Goal: Communication & Community: Answer question/provide support

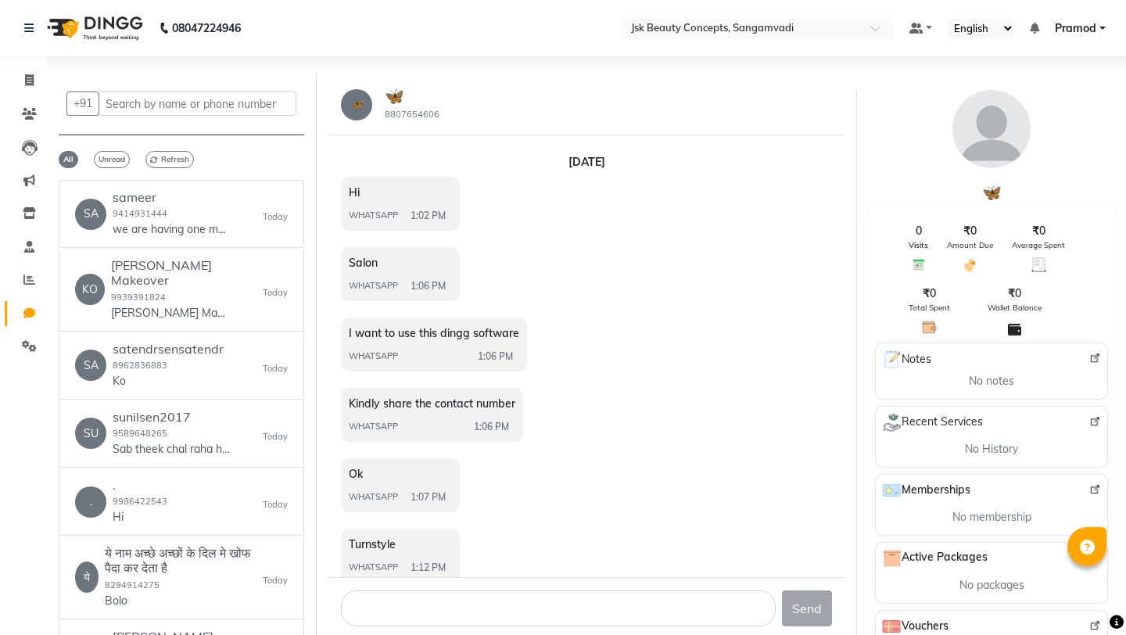
select select "100"
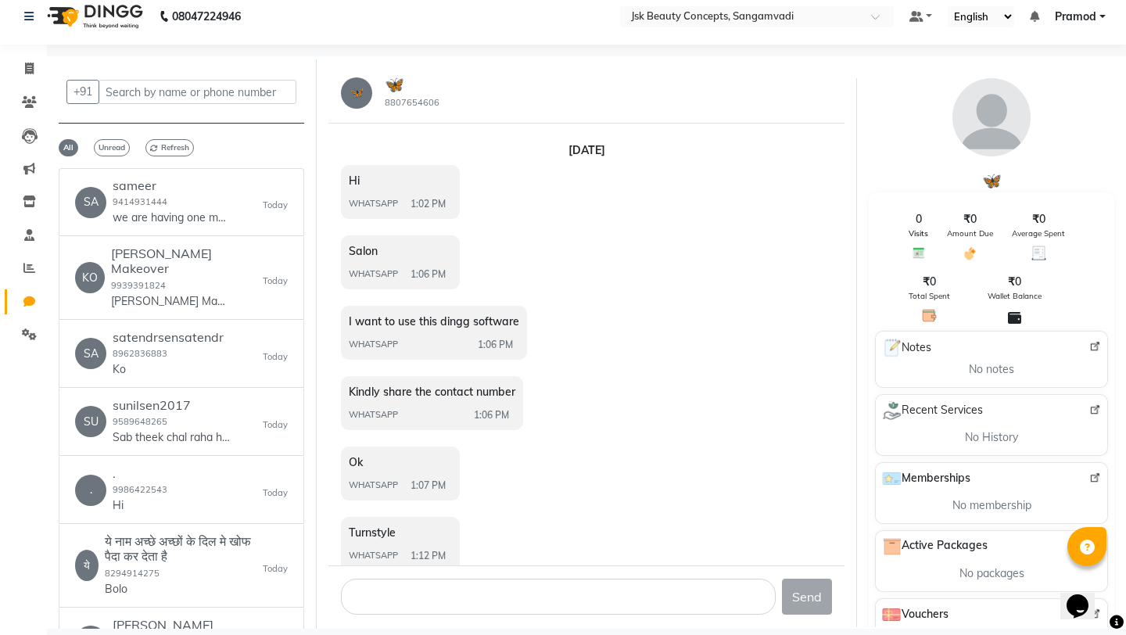
scroll to position [32, 0]
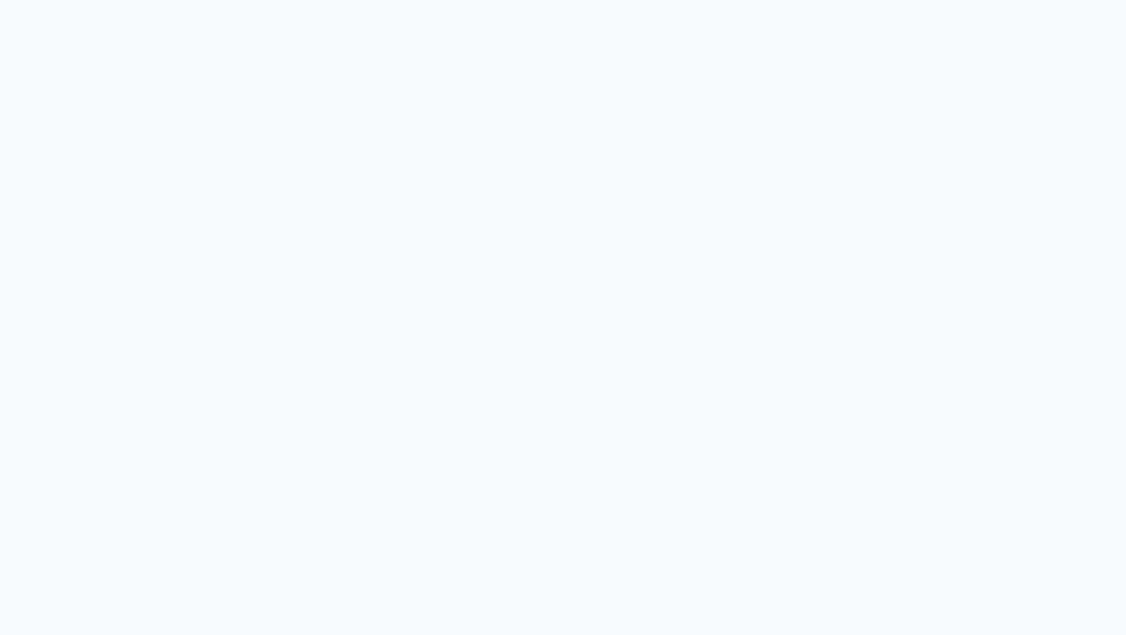
select select "100"
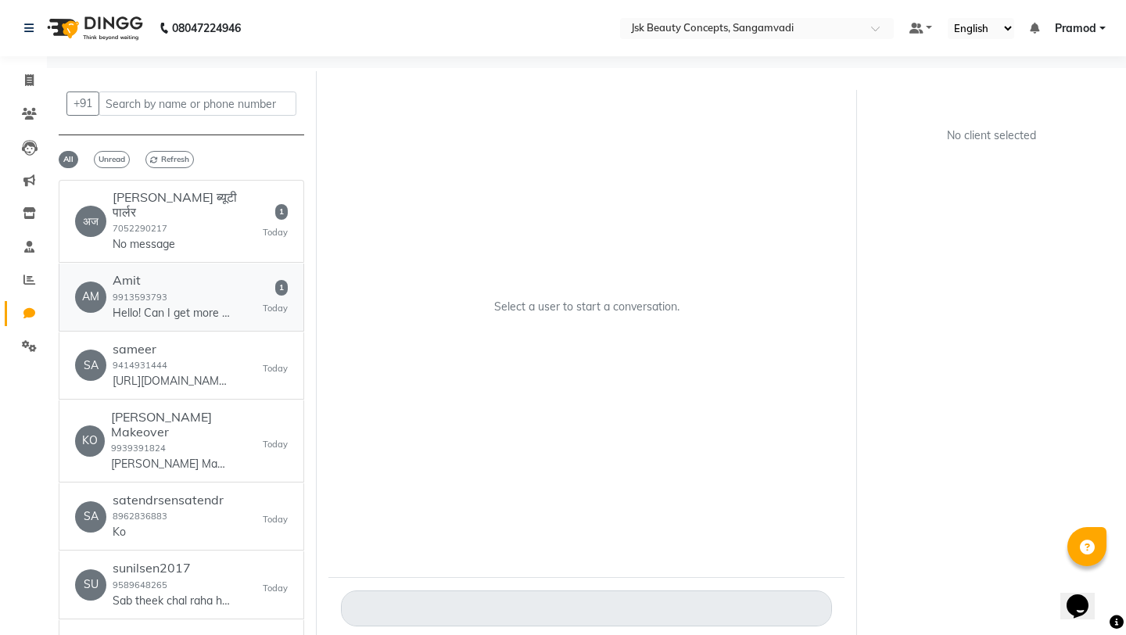
click at [176, 284] on div "Amit 9913593793 Hello! Can I get more info on this?" at bounding box center [171, 297] width 117 height 48
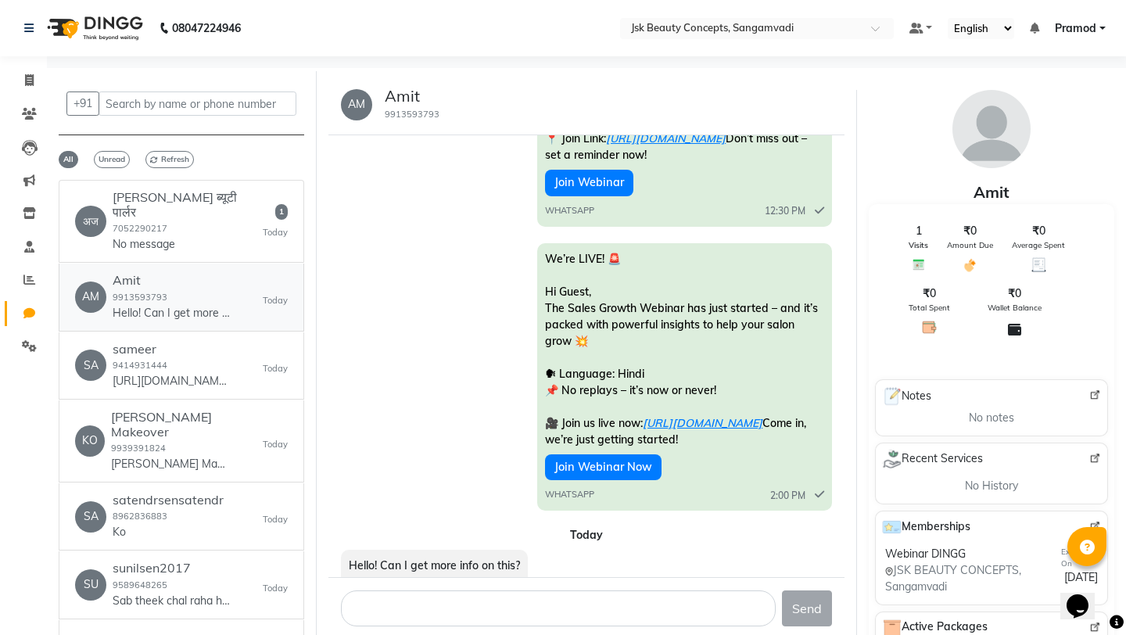
scroll to position [421, 0]
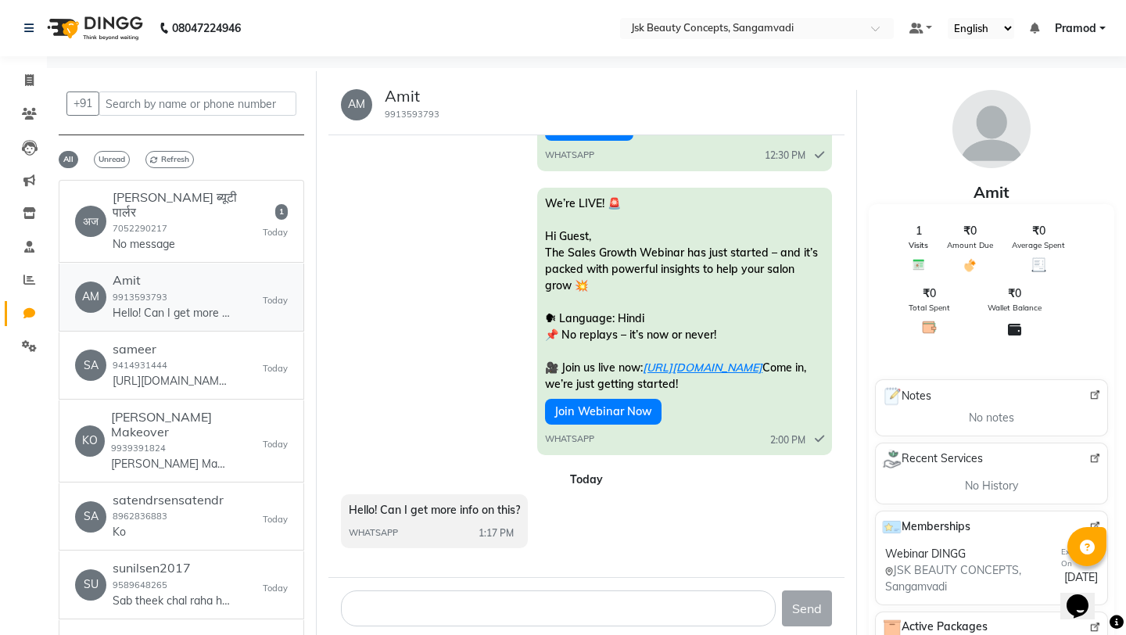
click at [197, 273] on h6 "Amit" at bounding box center [171, 280] width 117 height 15
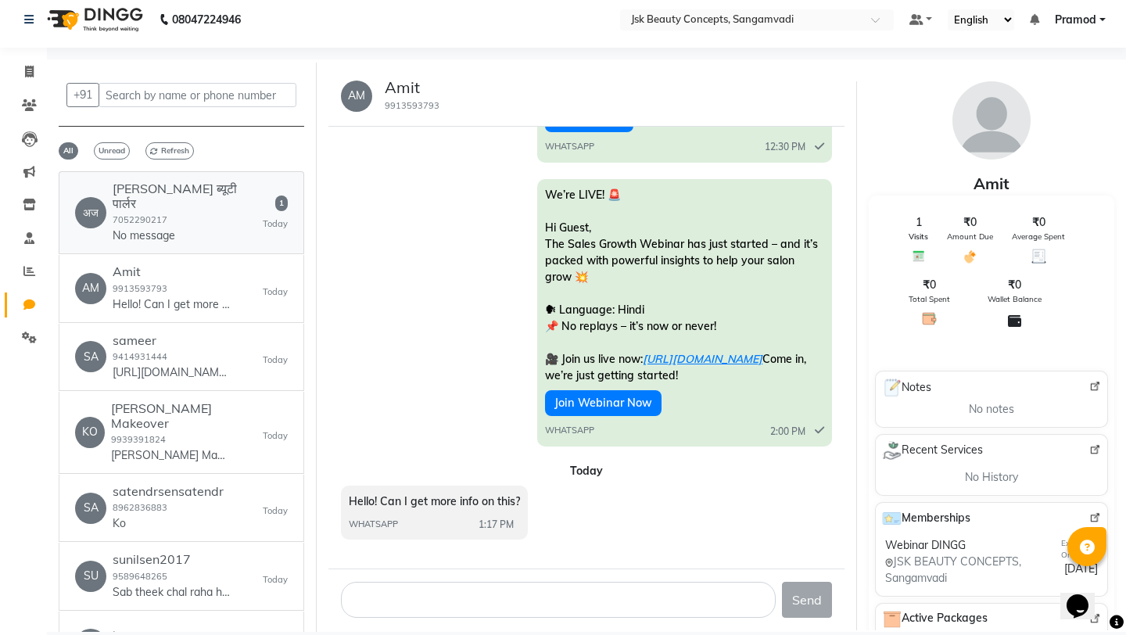
click at [213, 228] on p "No message" at bounding box center [171, 236] width 117 height 16
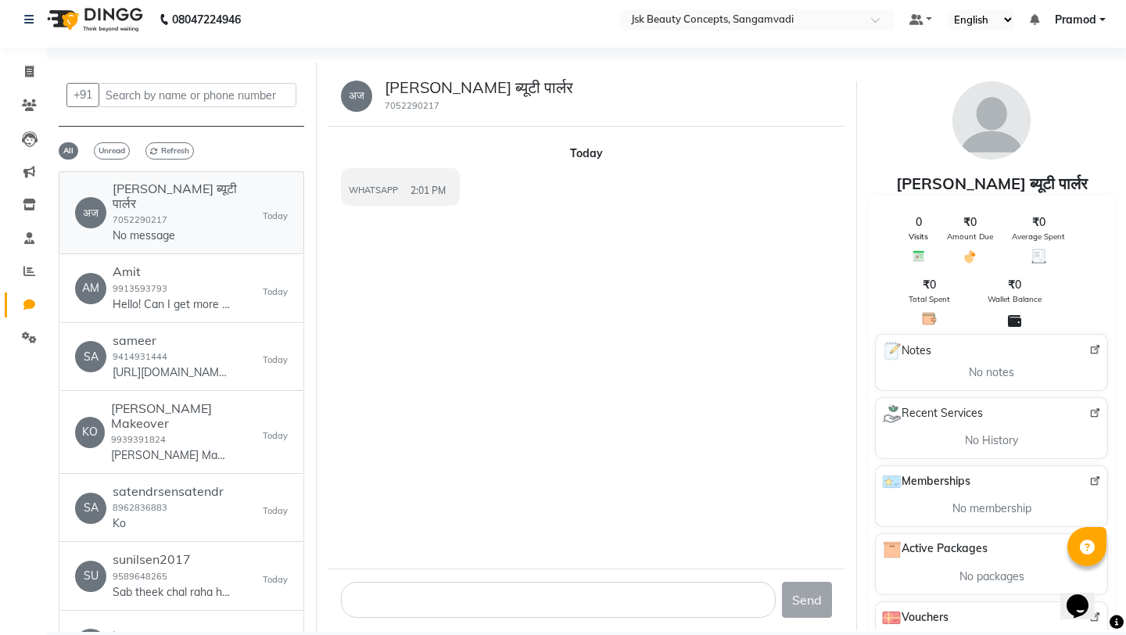
scroll to position [12, 0]
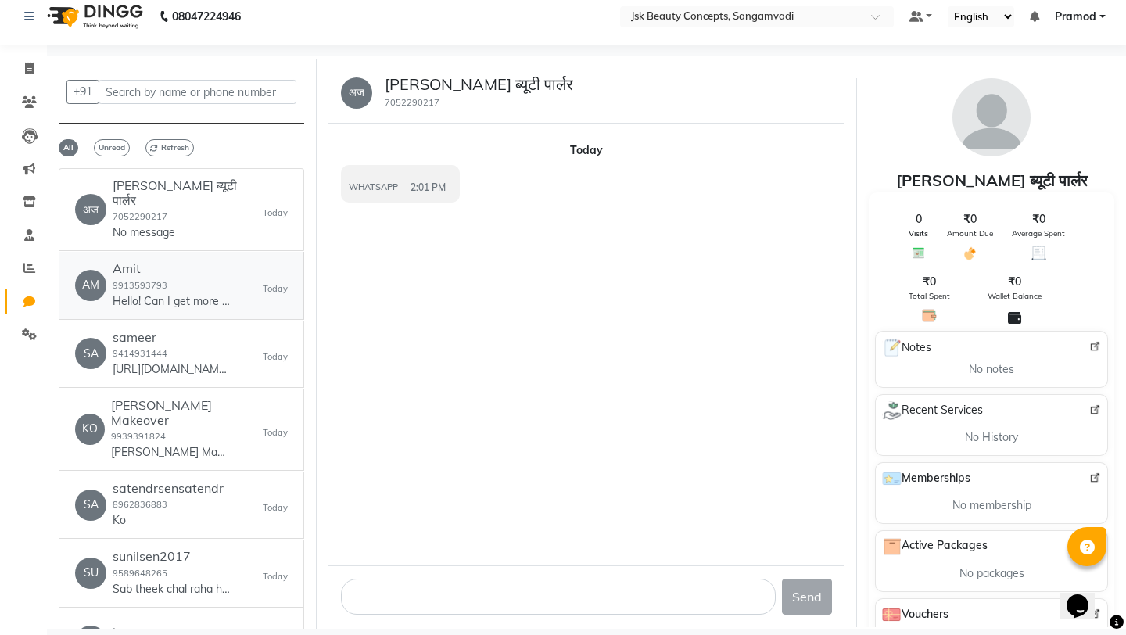
click at [187, 293] on p "Hello! Can I get more info on this?" at bounding box center [171, 301] width 117 height 16
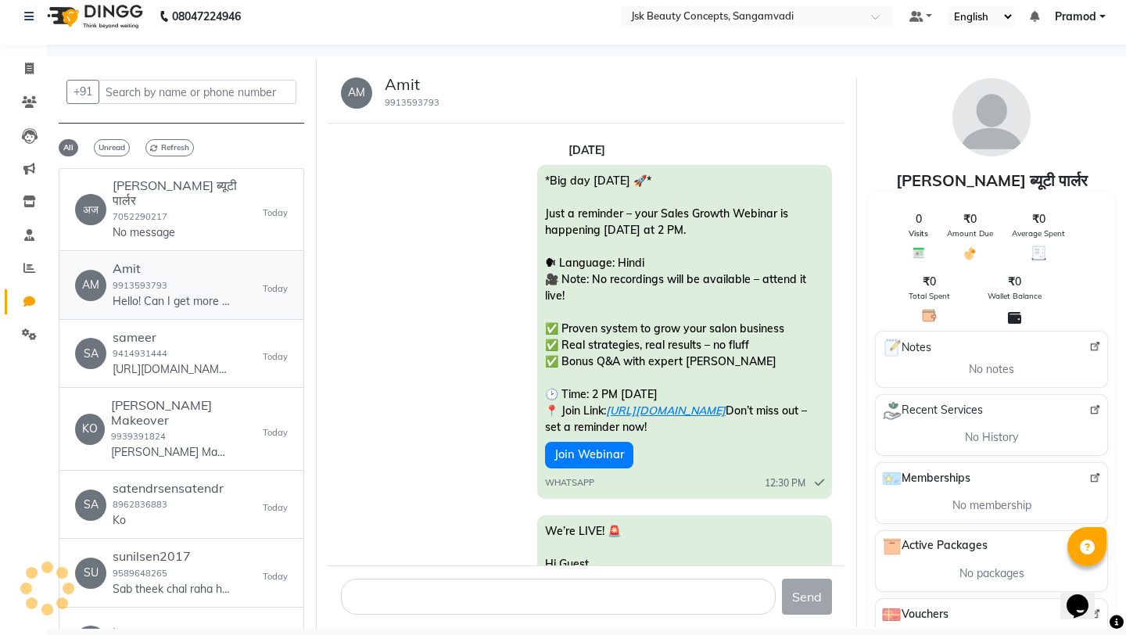
scroll to position [396, 0]
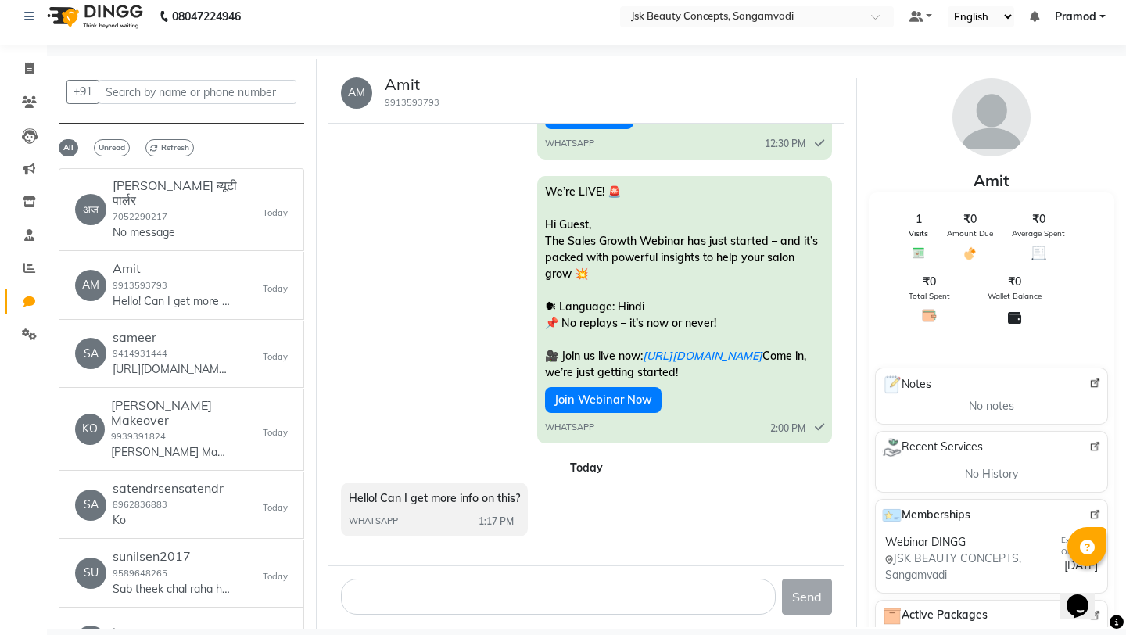
click at [470, 347] on div "We’re LIVE! 🚨 Hi Guest, The Sales Growth Webinar has just started – and it’s pa…" at bounding box center [586, 312] width 491 height 272
click at [169, 361] on p "[URL][DOMAIN_NAME] You can enroll form here" at bounding box center [171, 369] width 117 height 16
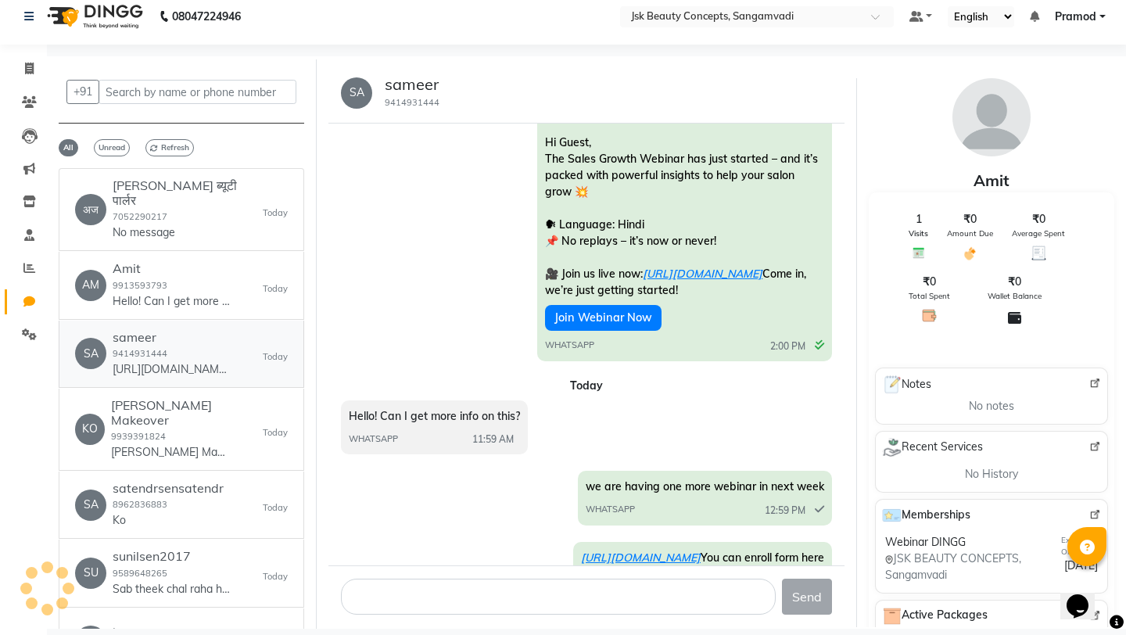
scroll to position [572, 0]
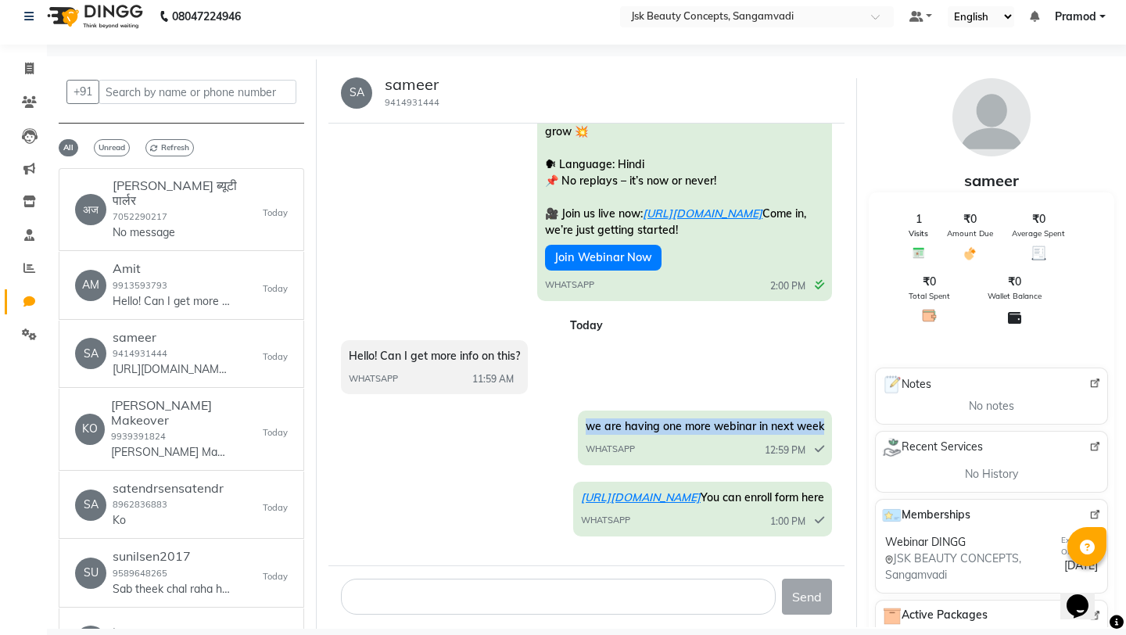
drag, startPoint x: 588, startPoint y: 420, endPoint x: 826, endPoint y: 421, distance: 237.7
click at [827, 421] on div "we are having one more webinar in next week WHATSAPP 12:59 PM" at bounding box center [705, 438] width 254 height 55
click at [185, 191] on h6 "[PERSON_NAME] ब्यूटी पार्लर" at bounding box center [188, 193] width 150 height 30
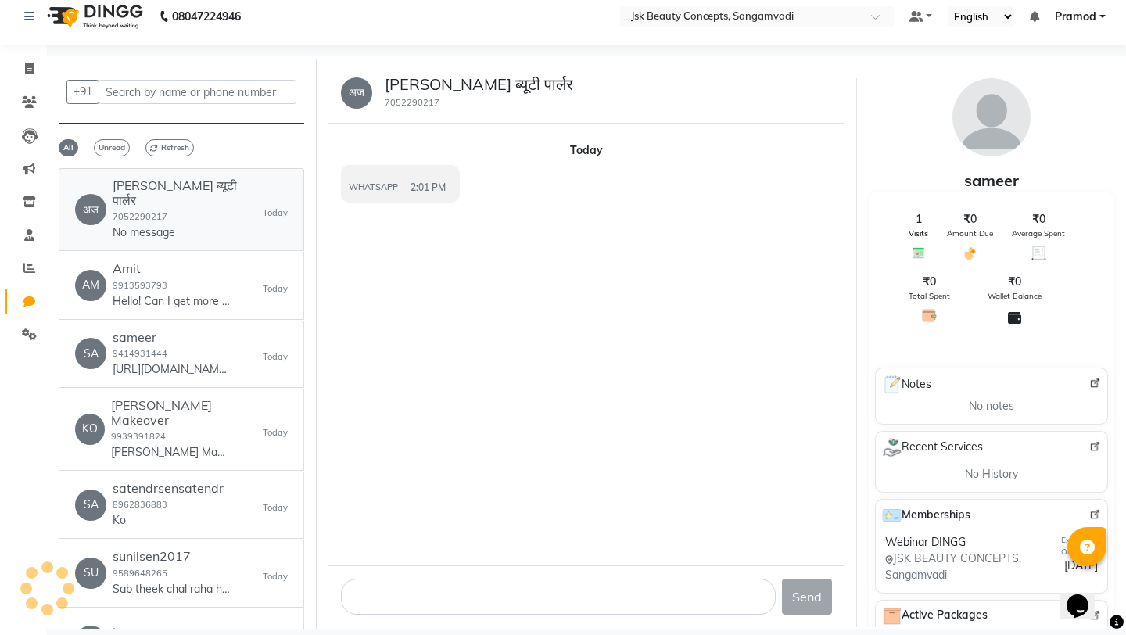
scroll to position [0, 0]
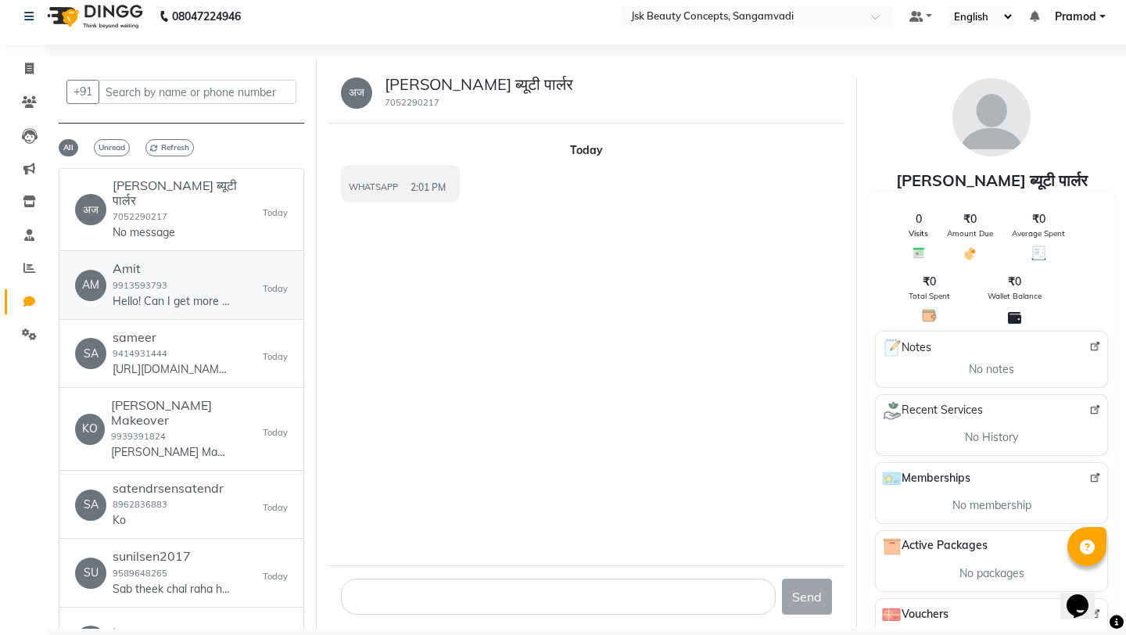
click at [139, 280] on small "9913593793" at bounding box center [140, 285] width 55 height 11
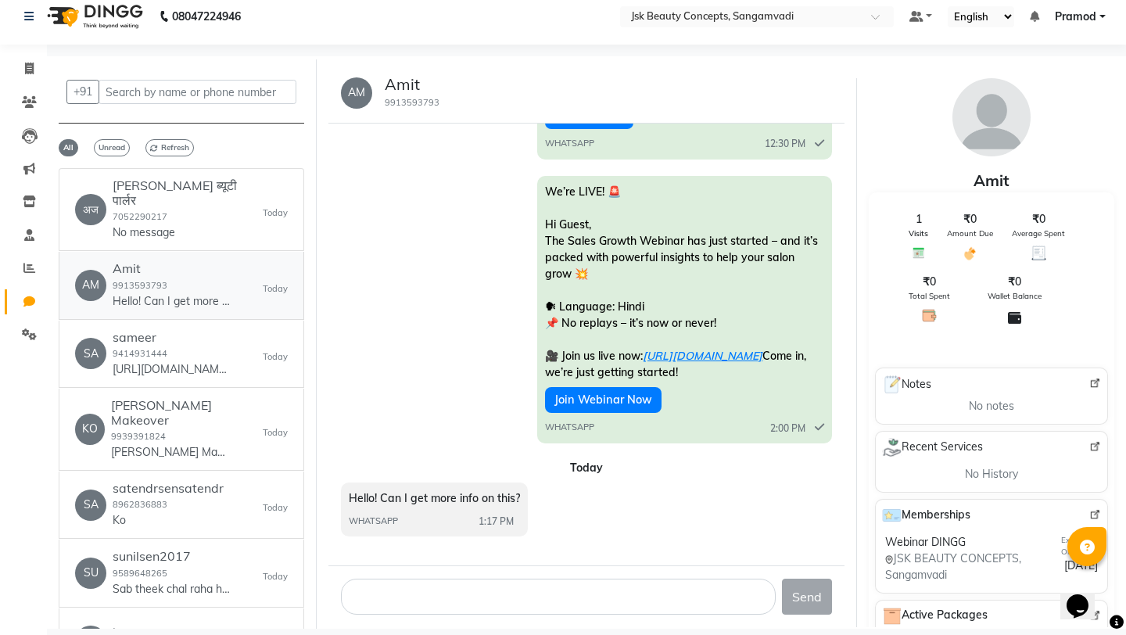
scroll to position [421, 0]
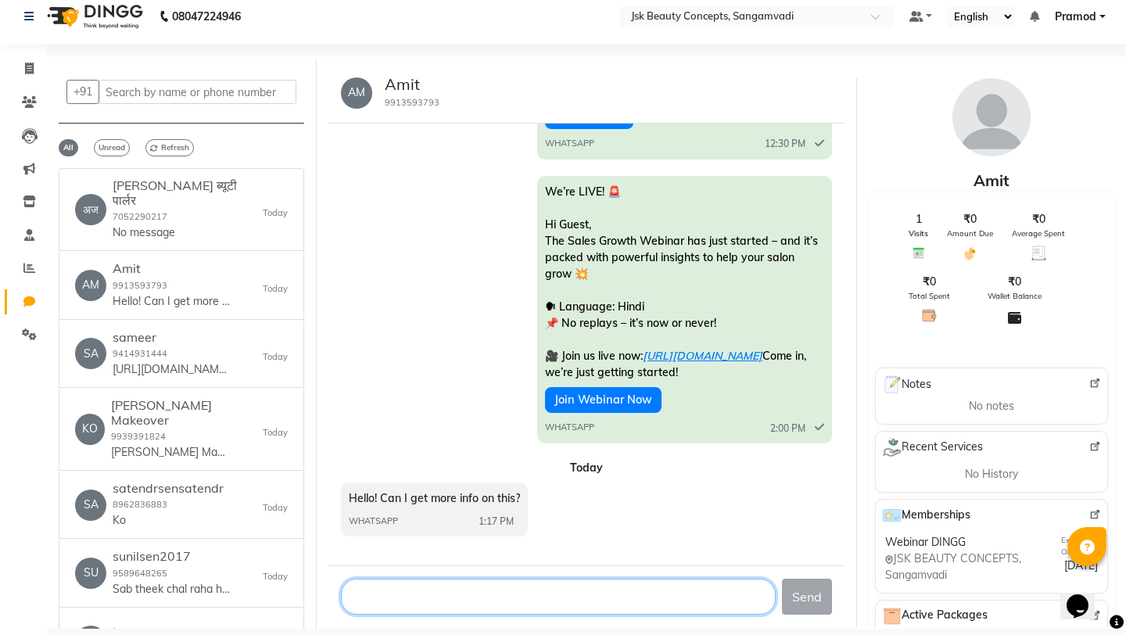
click at [404, 602] on textarea at bounding box center [558, 597] width 435 height 36
paste textarea "we are having one more webinar in next week"
type textarea "we are having one more webinar in next week"
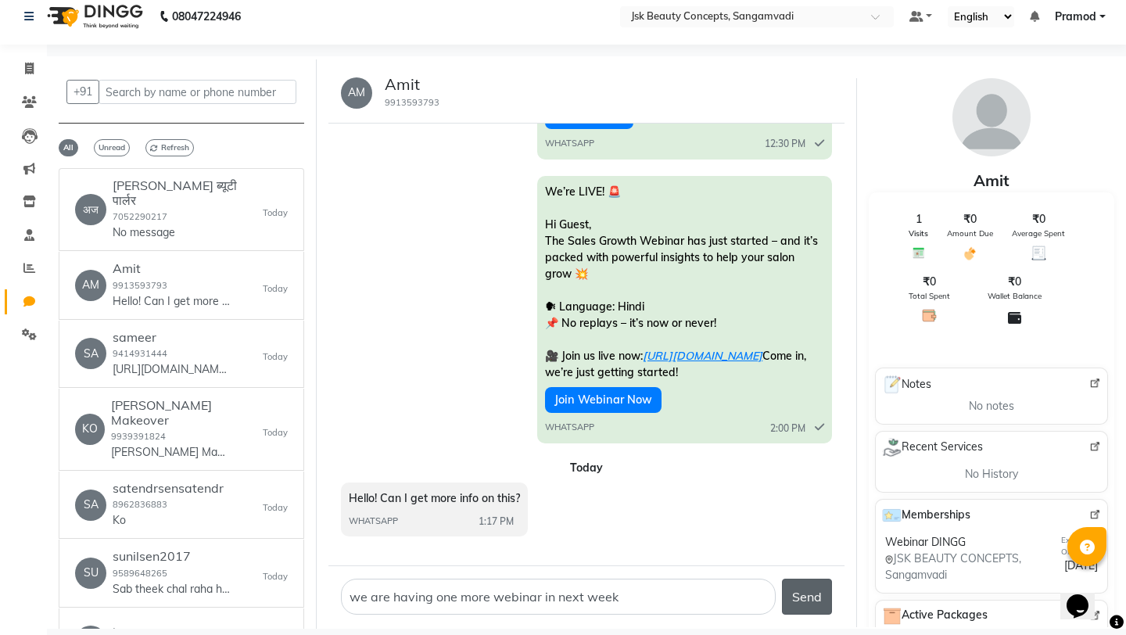
click at [814, 600] on button "Send" at bounding box center [807, 597] width 50 height 36
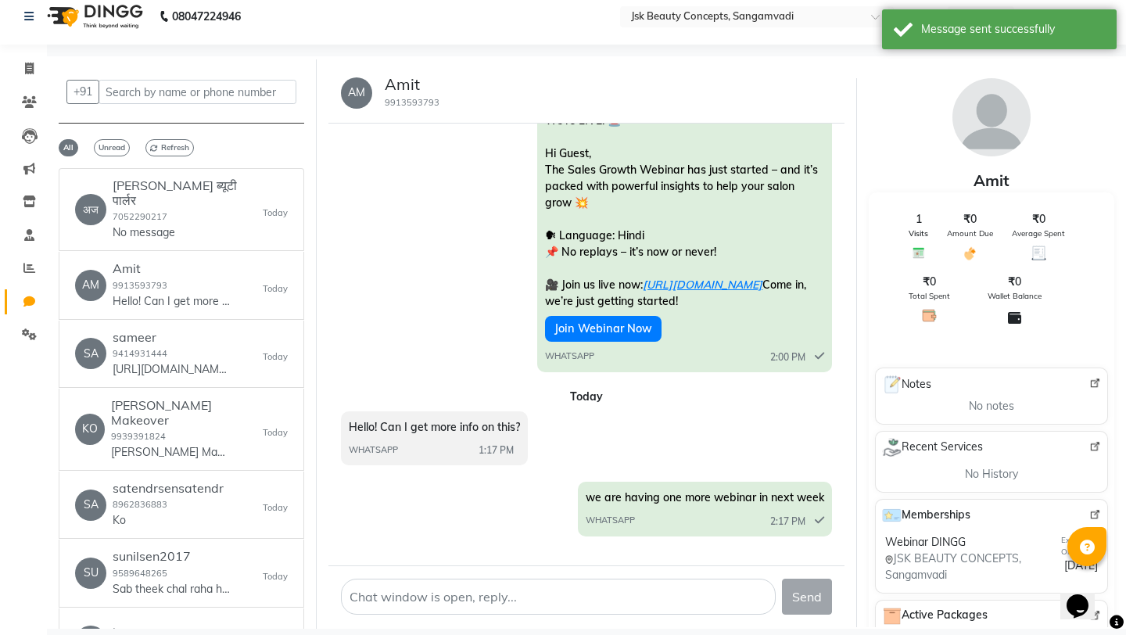
scroll to position [468, 0]
click at [209, 336] on div "sameer 9414931444 https://rzp.io/rzp/Rky467pC You can enroll form here" at bounding box center [171, 354] width 117 height 48
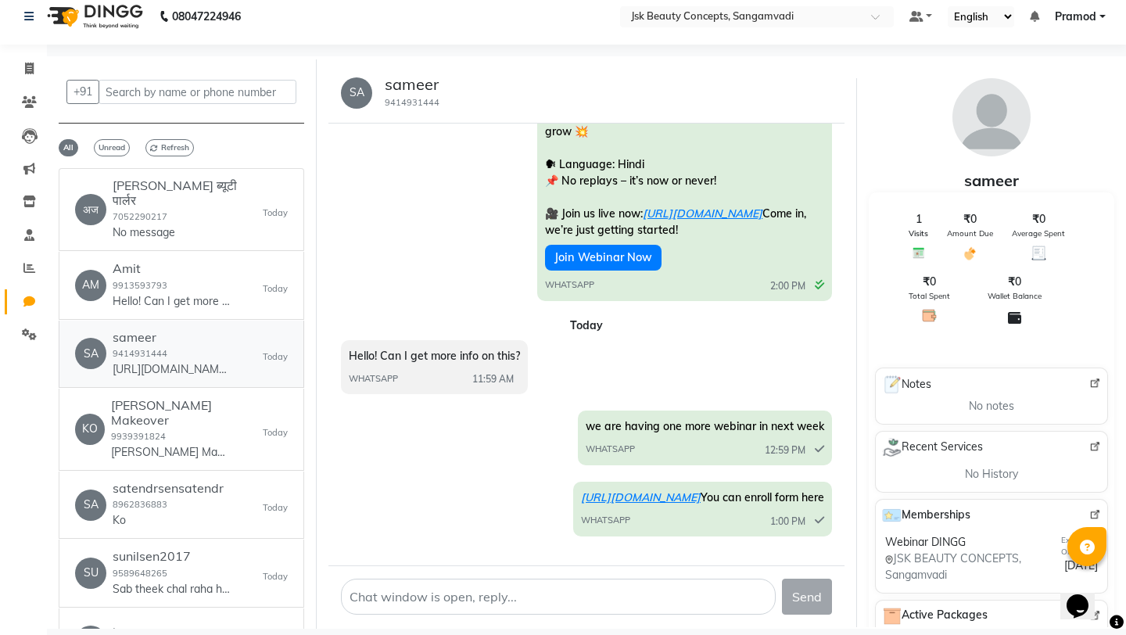
scroll to position [597, 0]
drag, startPoint x: 684, startPoint y: 462, endPoint x: 816, endPoint y: 504, distance: 137.8
click at [816, 504] on div "https://rzp.io/rzp/Rky467pC You can enroll form here WHATSAPP 1:00 PM" at bounding box center [702, 509] width 259 height 55
copy span "https://rzp.io/rzp/Rky467pC You can enroll form here"
click at [223, 293] on p "Hello! Can I get more info on this?" at bounding box center [171, 301] width 117 height 16
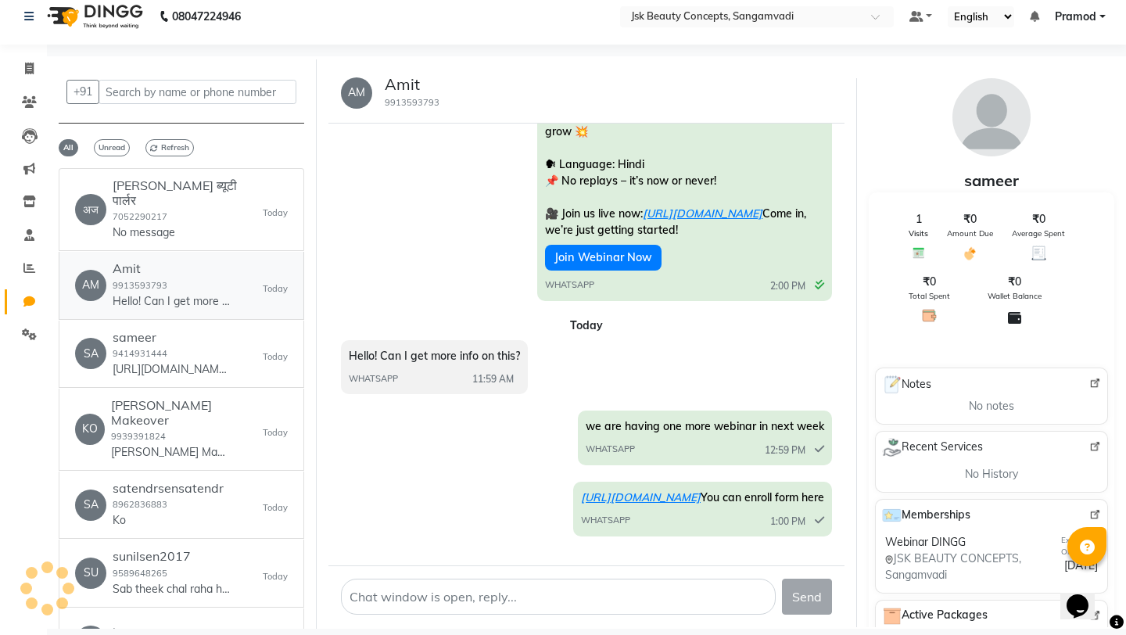
scroll to position [493, 0]
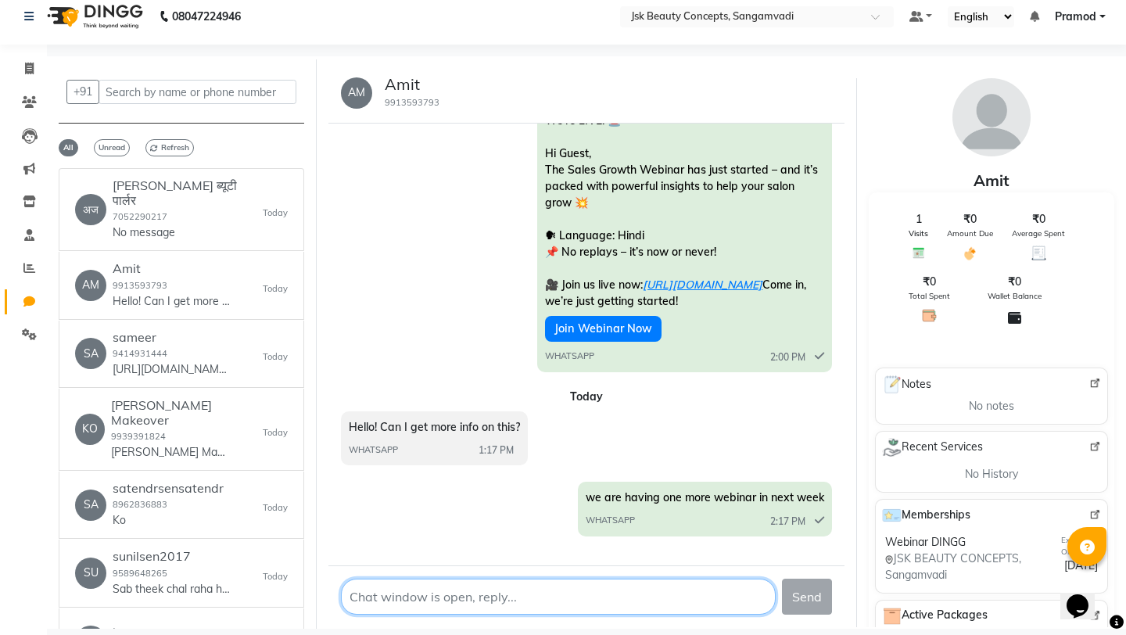
click at [484, 598] on textarea at bounding box center [558, 597] width 435 height 36
paste textarea "[URL][DOMAIN_NAME] You can enroll form here"
type textarea "[URL][DOMAIN_NAME] You can enroll form here"
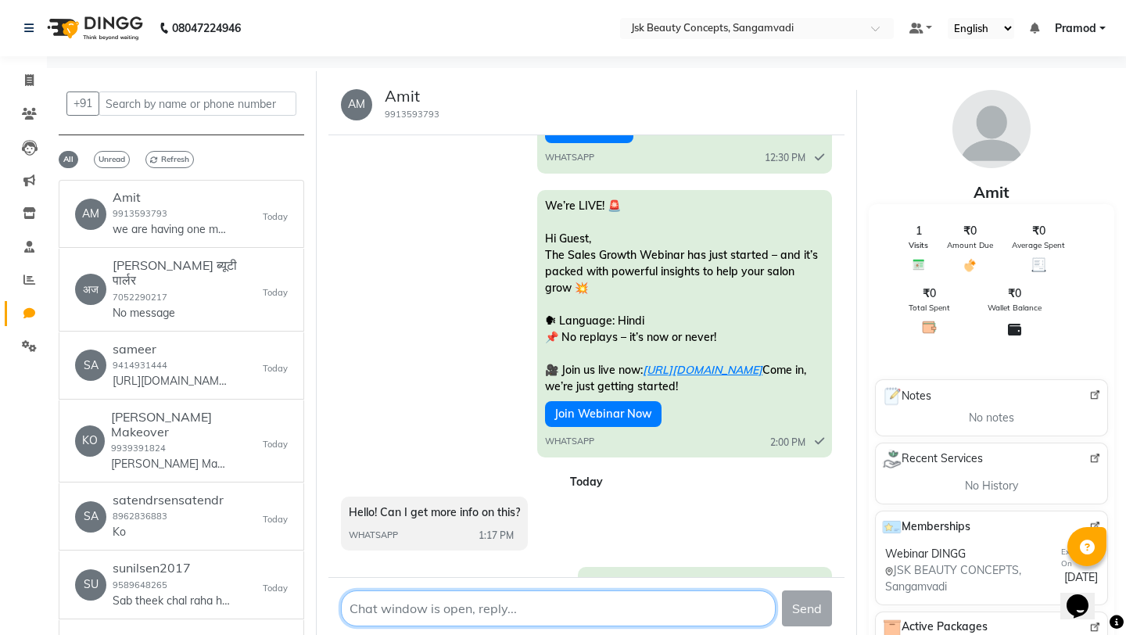
scroll to position [597, 0]
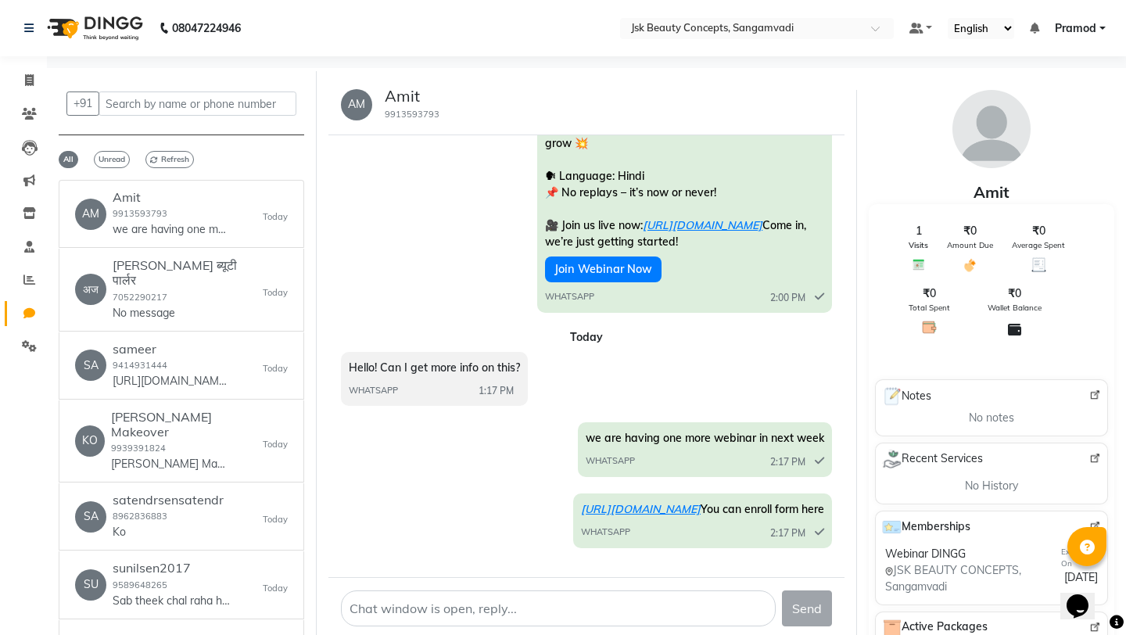
click at [462, 231] on div "We’re LIVE! 🚨 Hi Guest, The Sales Growth Webinar has just started – and it’s pa…" at bounding box center [586, 181] width 491 height 272
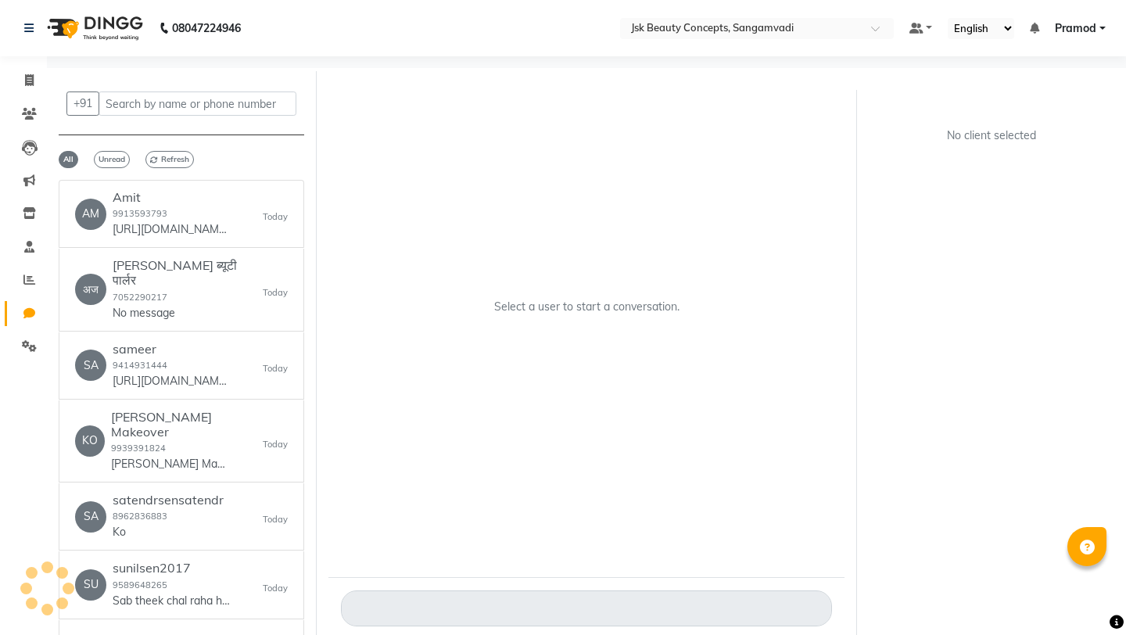
select select "100"
click at [151, 233] on p "[URL][DOMAIN_NAME] You can enroll form here" at bounding box center [171, 229] width 117 height 16
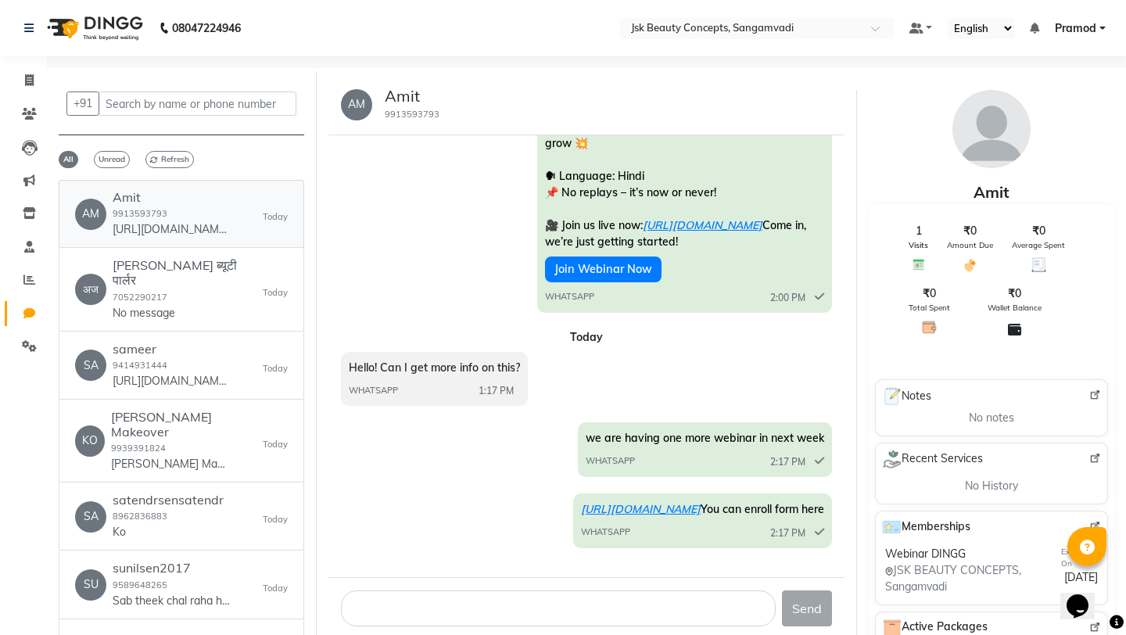
scroll to position [597, 0]
click at [200, 286] on div "अजय जेन्स ब्यूटी पार्लर 7052290217 No message" at bounding box center [188, 289] width 150 height 63
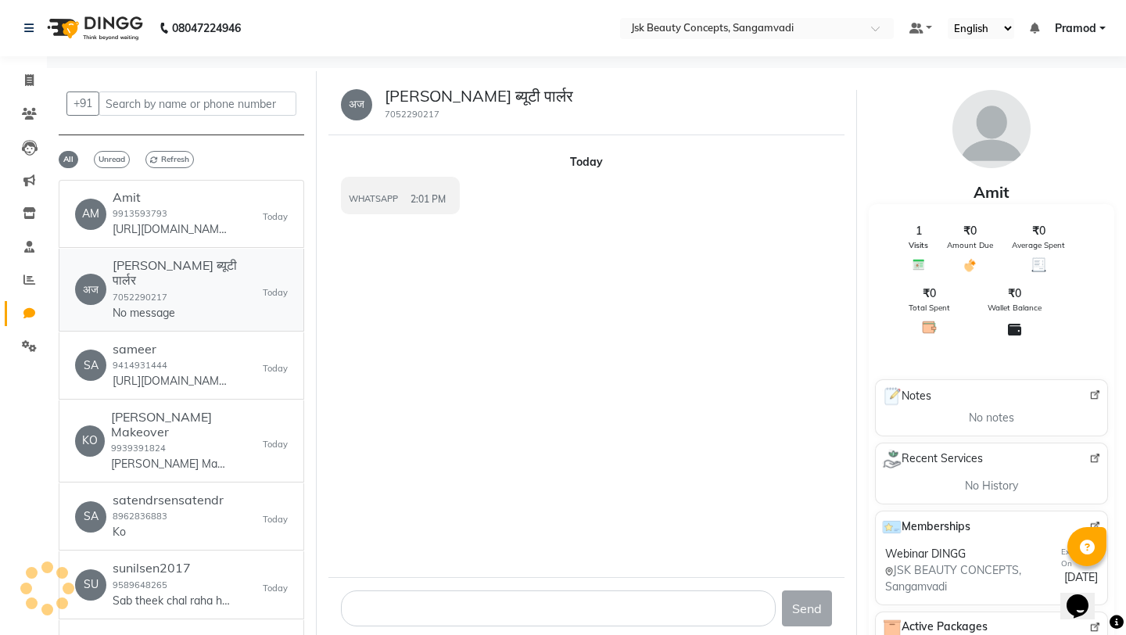
scroll to position [0, 0]
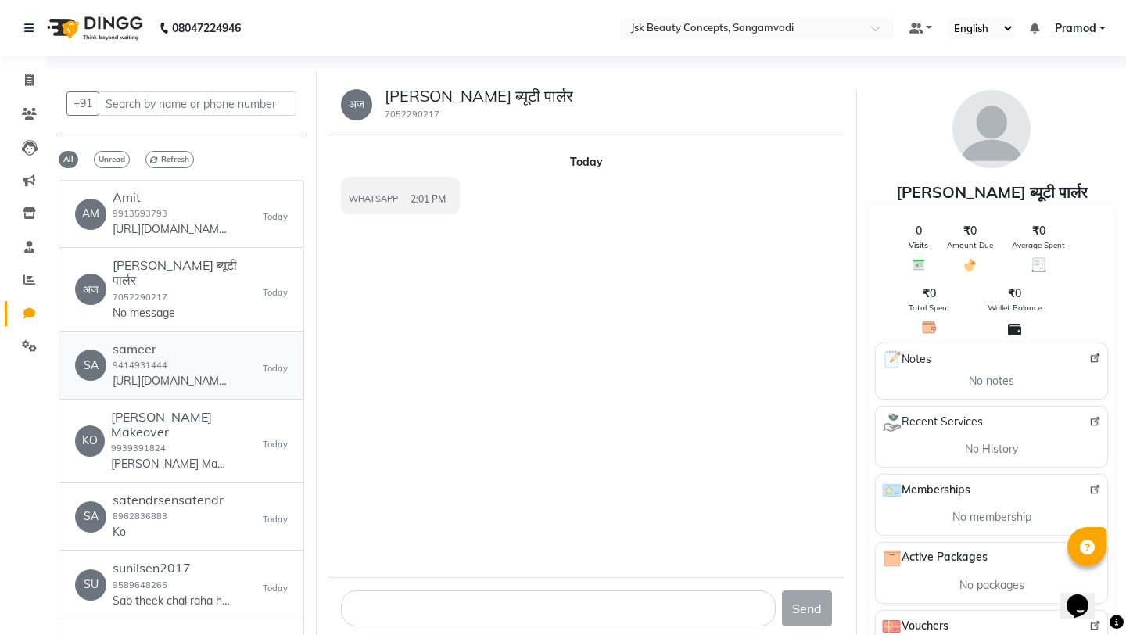
click at [192, 346] on div "sameer 9414931444 https://rzp.io/rzp/Rky467pC You can enroll form here" at bounding box center [171, 366] width 117 height 48
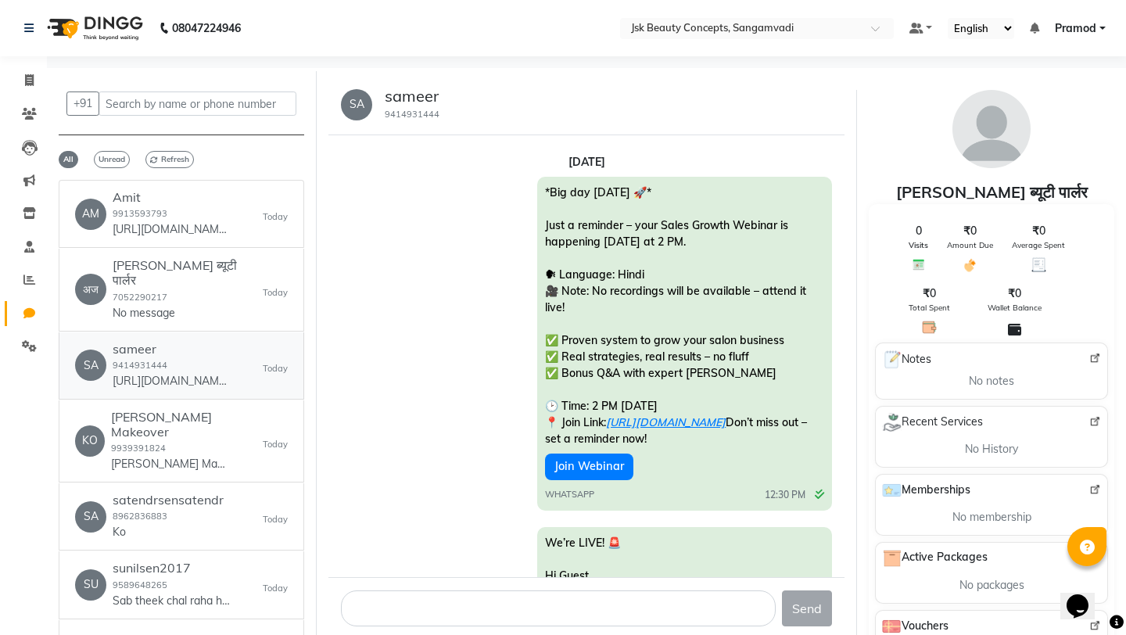
scroll to position [572, 0]
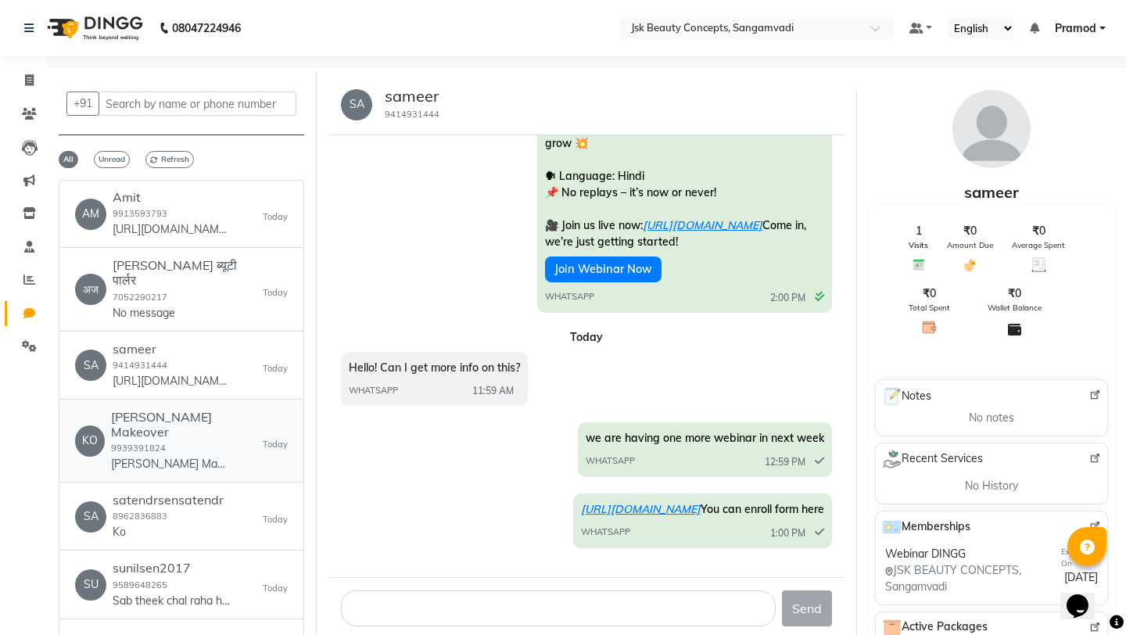
click at [177, 410] on div "Komal Shah Makeover 9939391824 Komal Shah Makeover" at bounding box center [187, 441] width 152 height 63
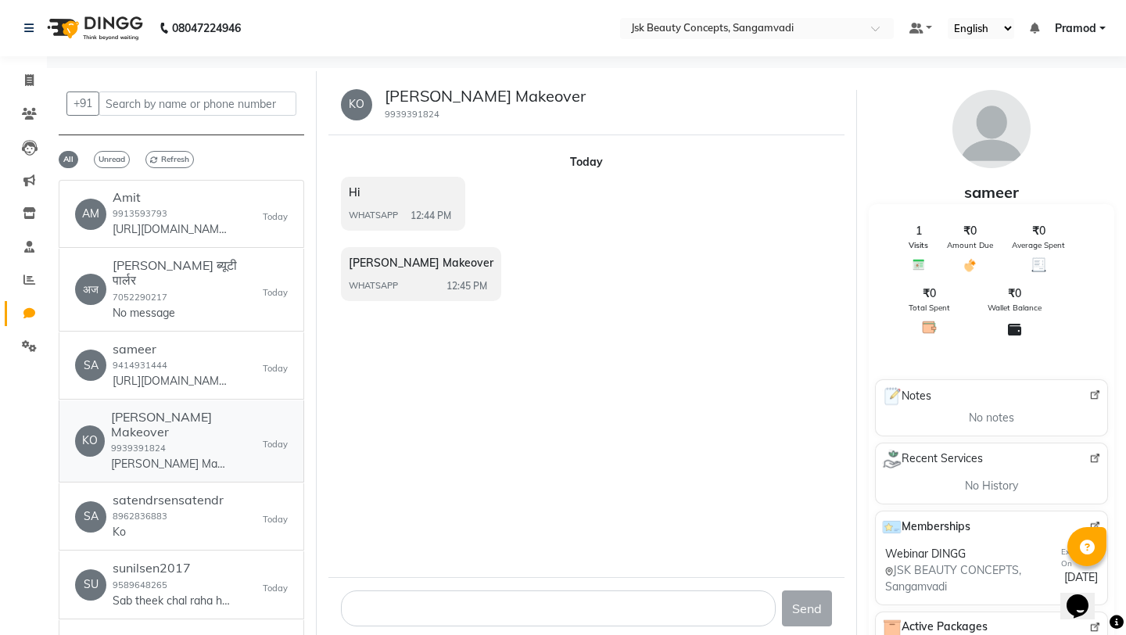
scroll to position [0, 0]
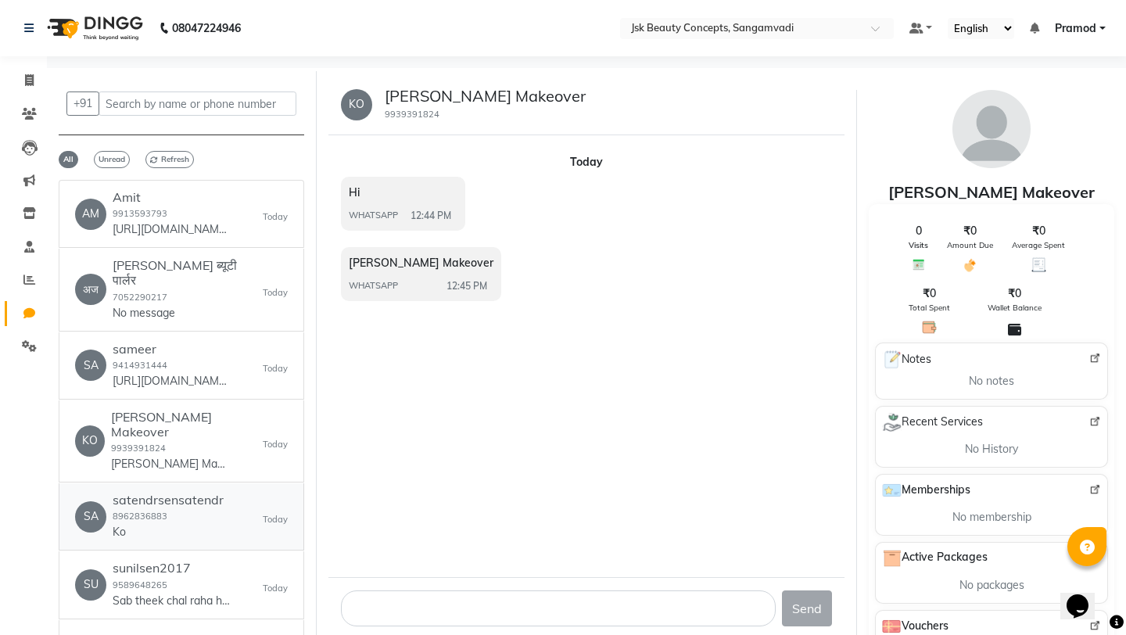
click at [188, 493] on h6 "satendrsensatendr" at bounding box center [168, 500] width 111 height 15
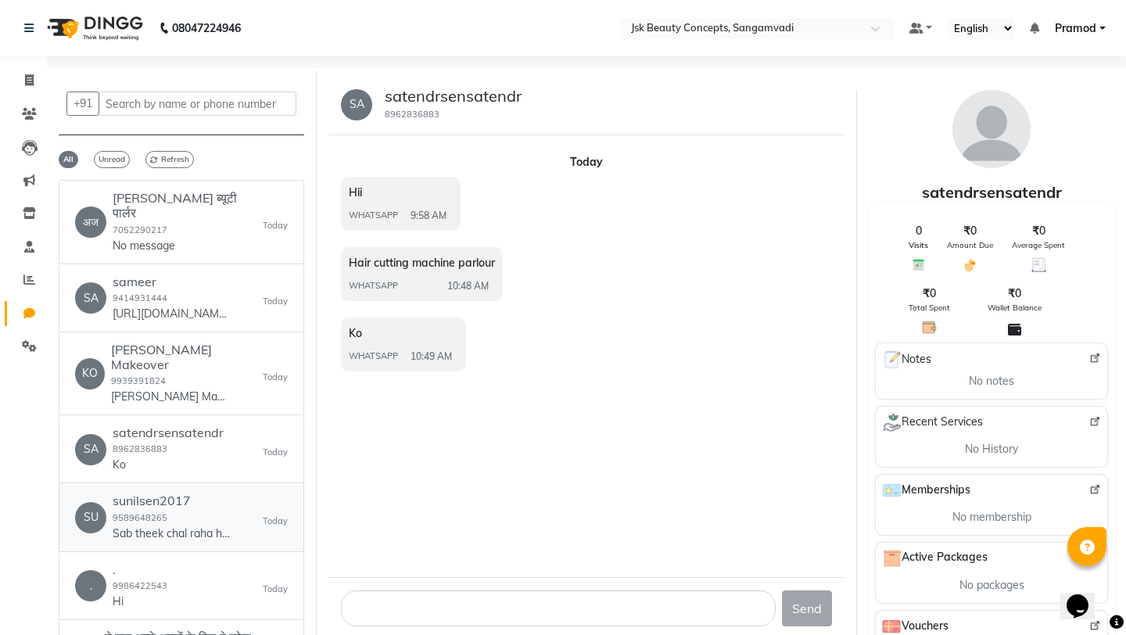
click at [188, 493] on h6 "sunilsen2017" at bounding box center [171, 500] width 117 height 15
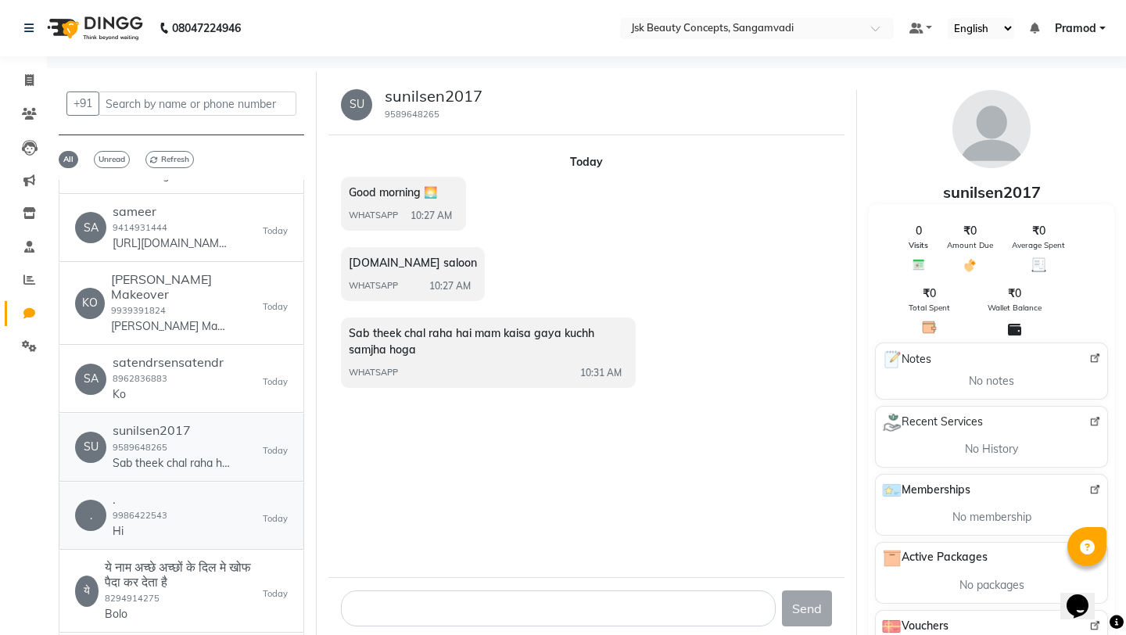
click at [188, 492] on div ". . 9986422543 Hi Today" at bounding box center [181, 516] width 213 height 48
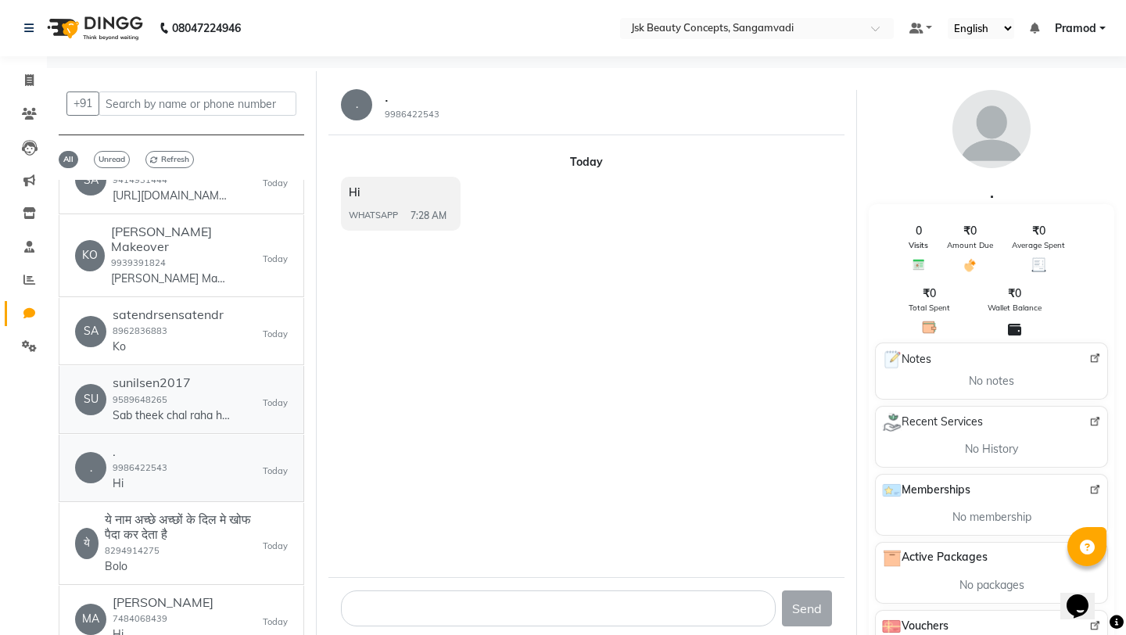
scroll to position [196, 0]
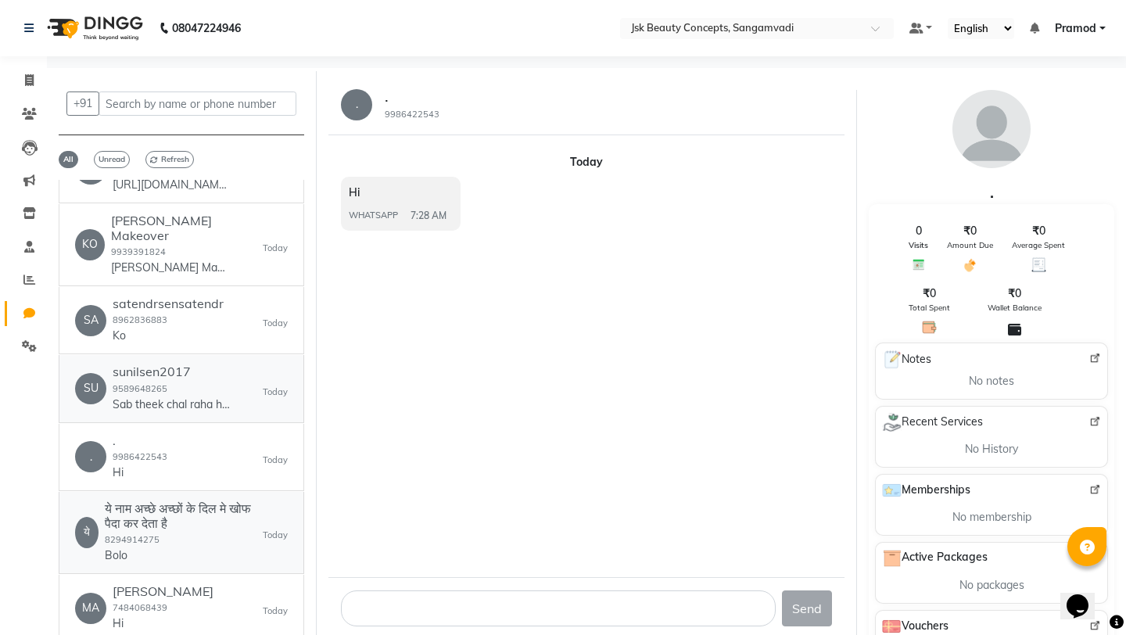
click at [188, 501] on h6 "ये नाम अच्छे अच्छों के दिल मे खोफ पैदा कर देता है" at bounding box center [184, 516] width 158 height 30
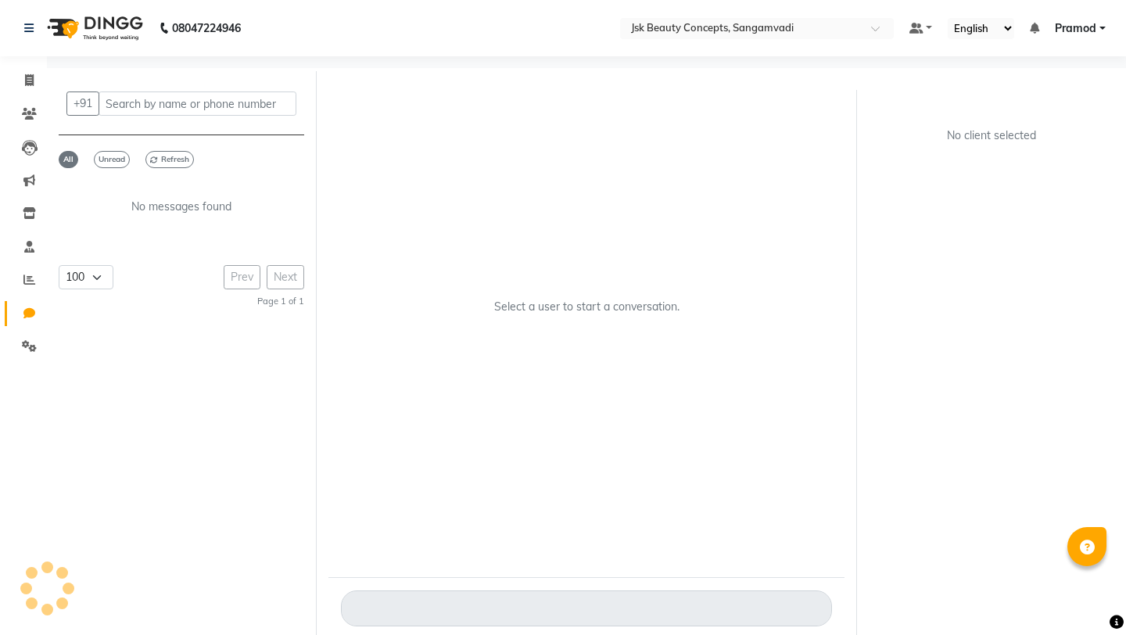
select select "100"
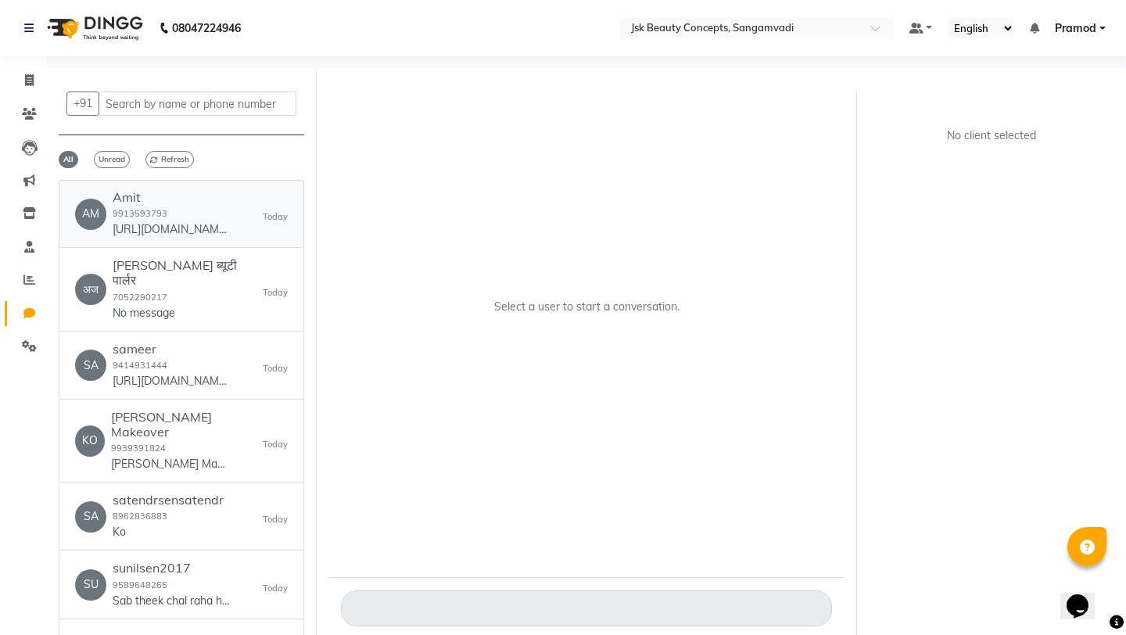
click at [204, 210] on div "Amit 9913593793 [URL][DOMAIN_NAME] You can enroll form here" at bounding box center [171, 214] width 117 height 48
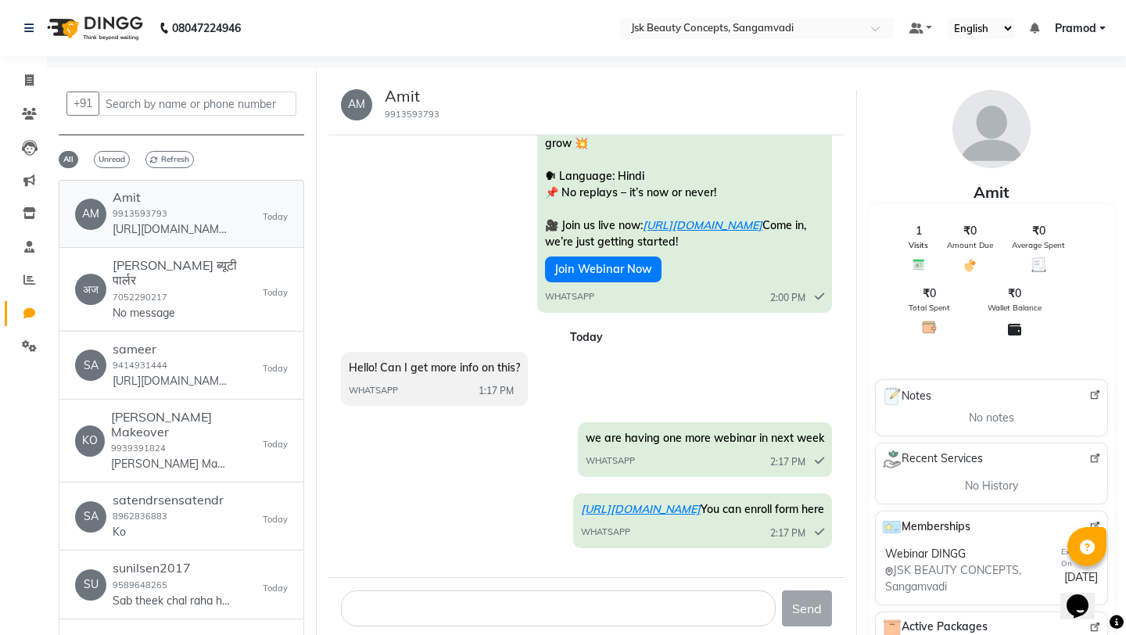
scroll to position [597, 0]
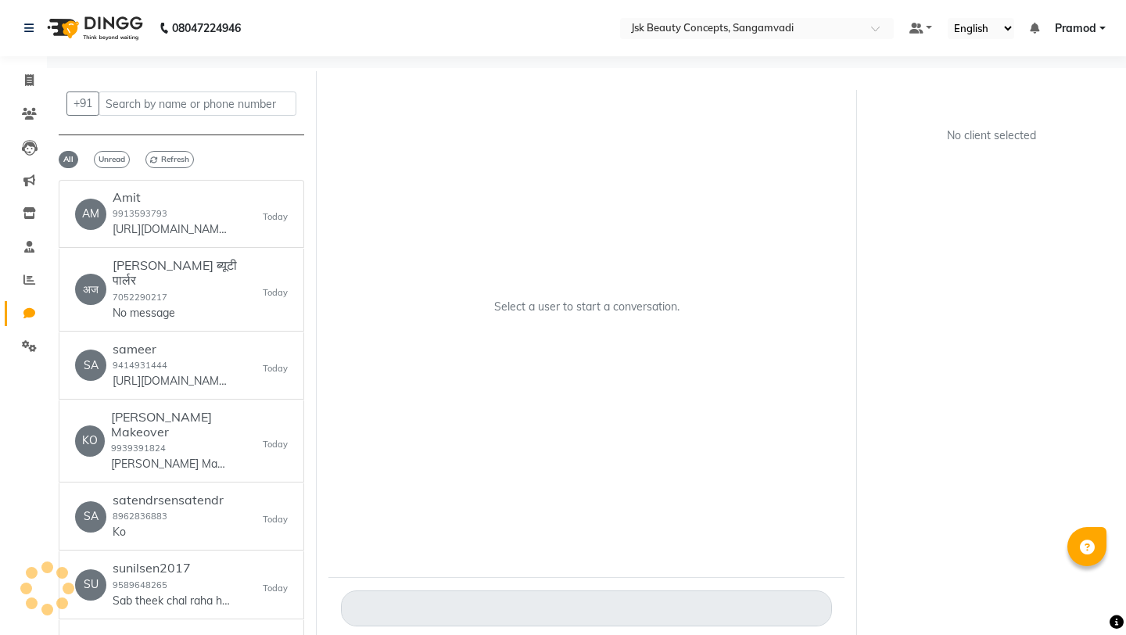
select select "100"
